Goal: Task Accomplishment & Management: Manage account settings

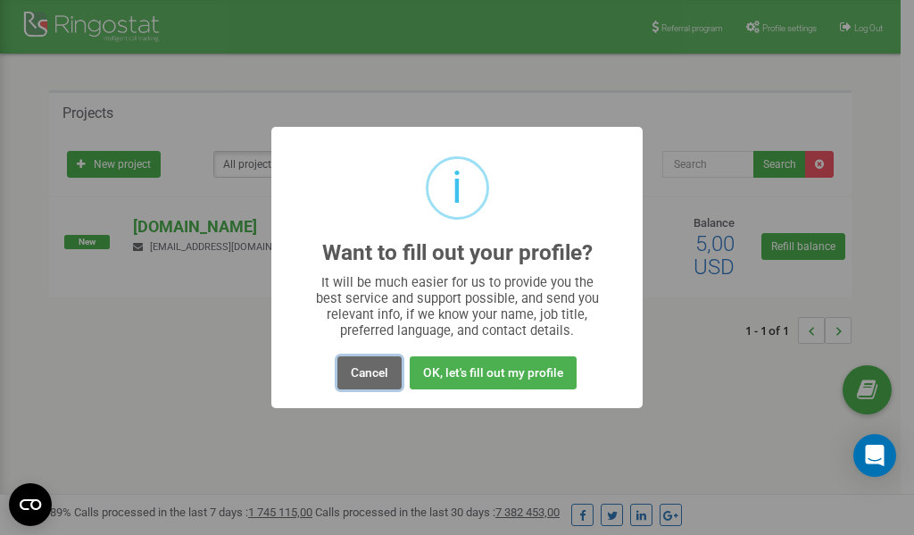
click at [377, 368] on button "Cancel" at bounding box center [369, 372] width 64 height 33
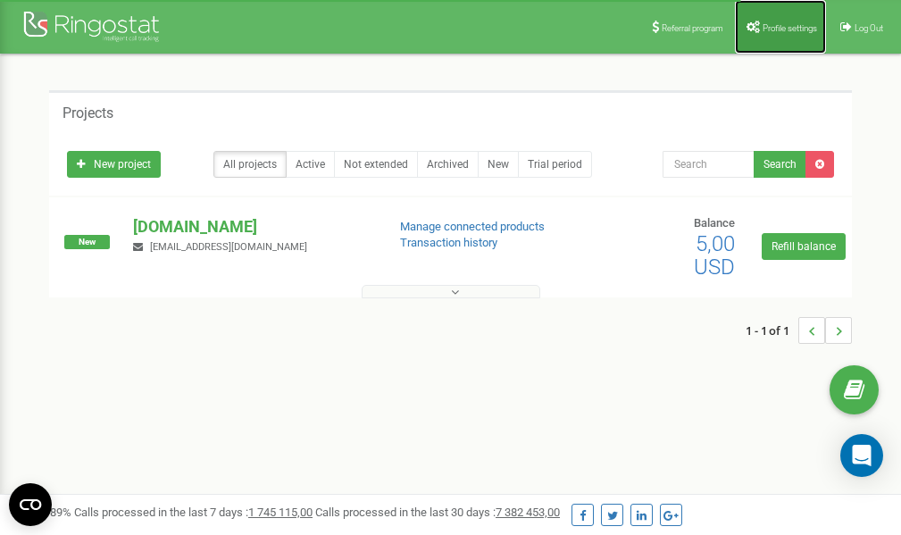
click at [769, 29] on span "Profile settings" at bounding box center [789, 28] width 54 height 10
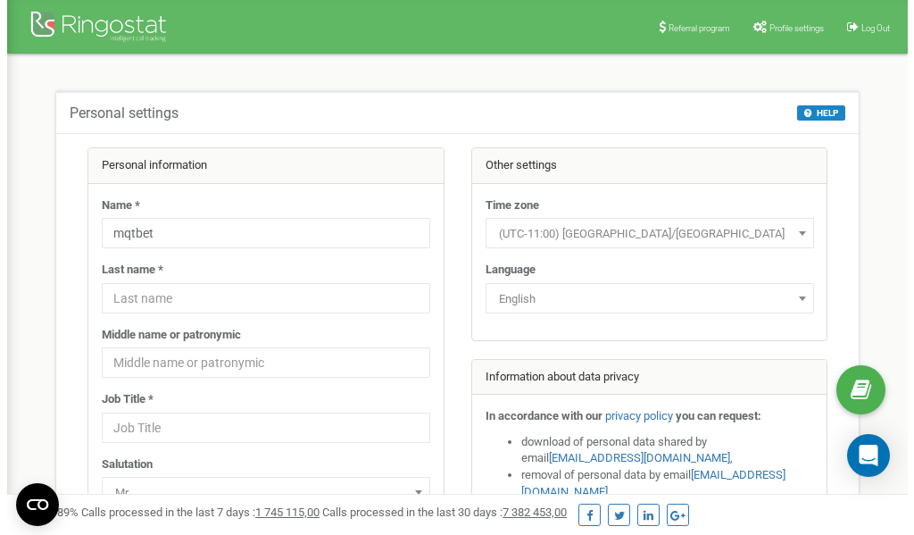
scroll to position [89, 0]
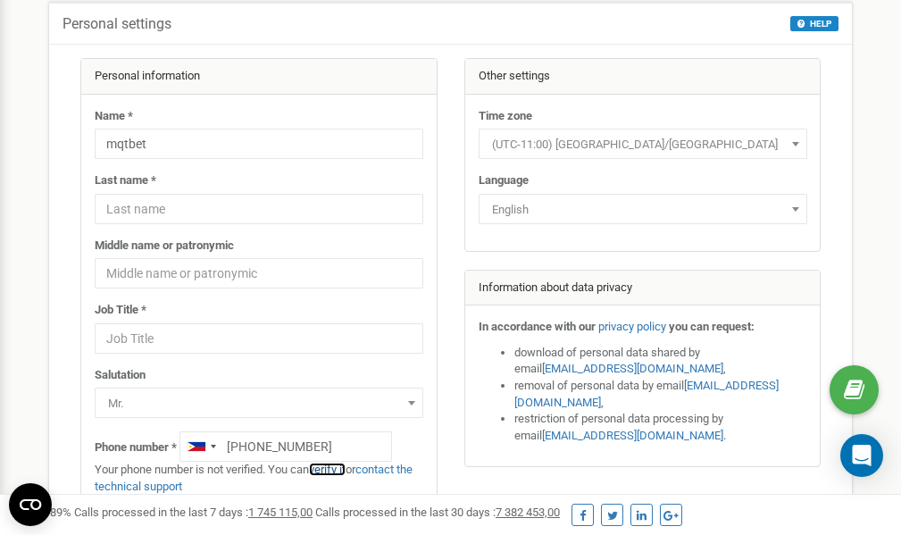
click at [337, 468] on link "verify it" at bounding box center [327, 468] width 37 height 13
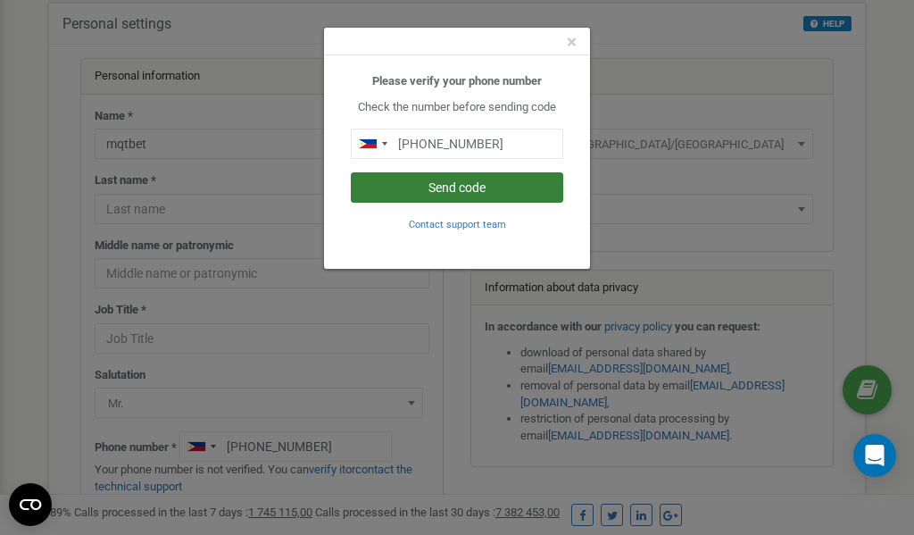
click at [456, 189] on button "Send code" at bounding box center [457, 187] width 212 height 30
